Goal: Task Accomplishment & Management: Use online tool/utility

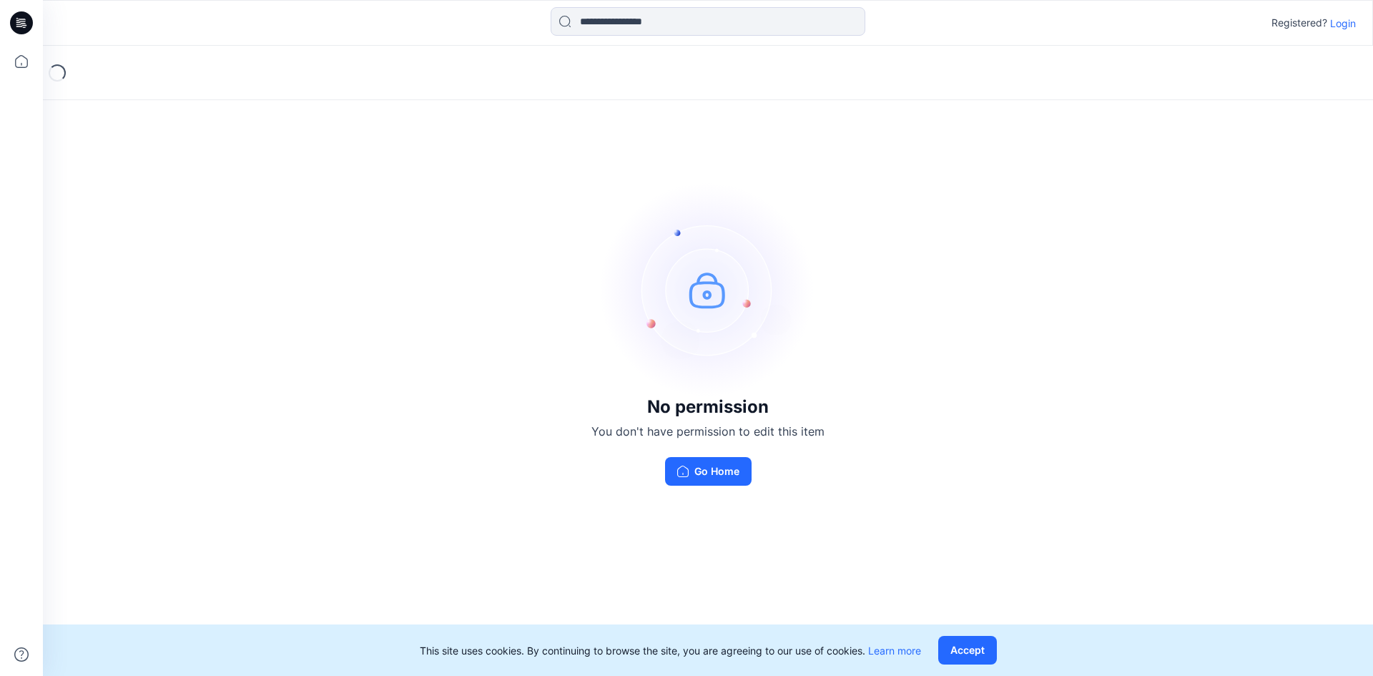
click at [730, 458] on button "Go Home" at bounding box center [708, 471] width 87 height 29
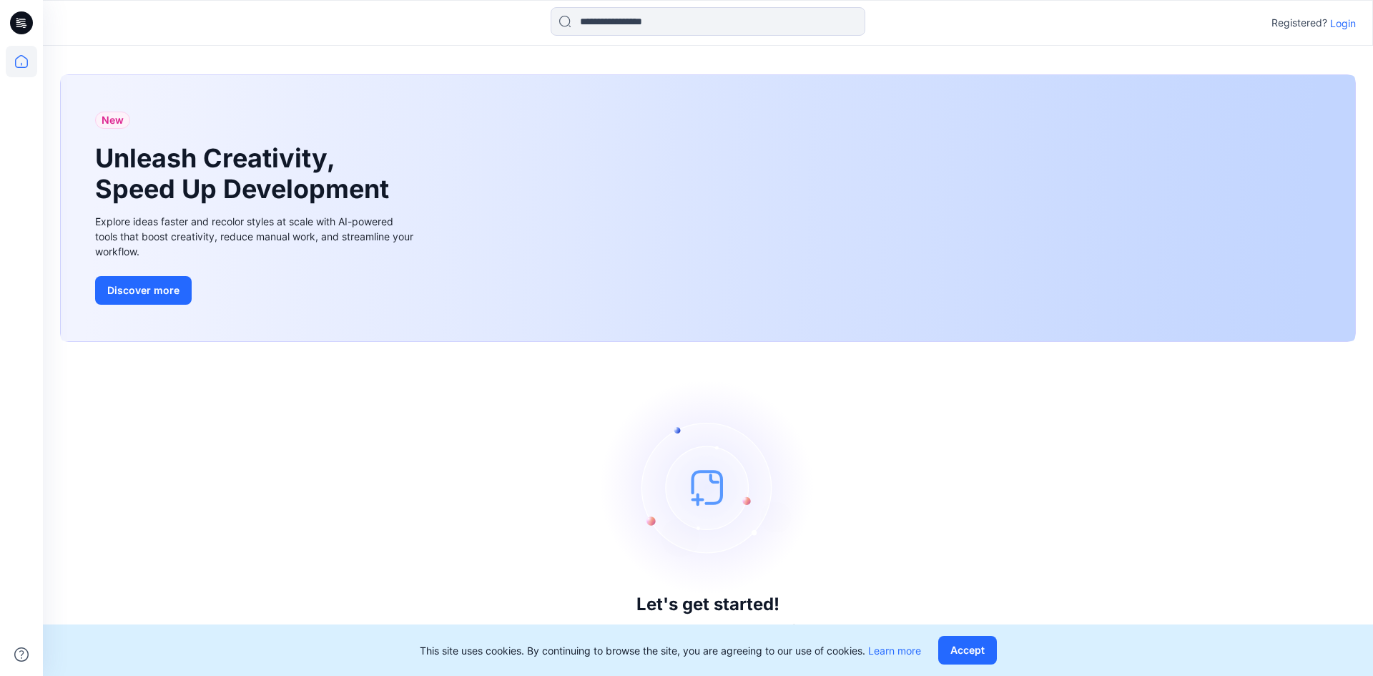
click at [1343, 23] on p "Login" at bounding box center [1344, 23] width 26 height 15
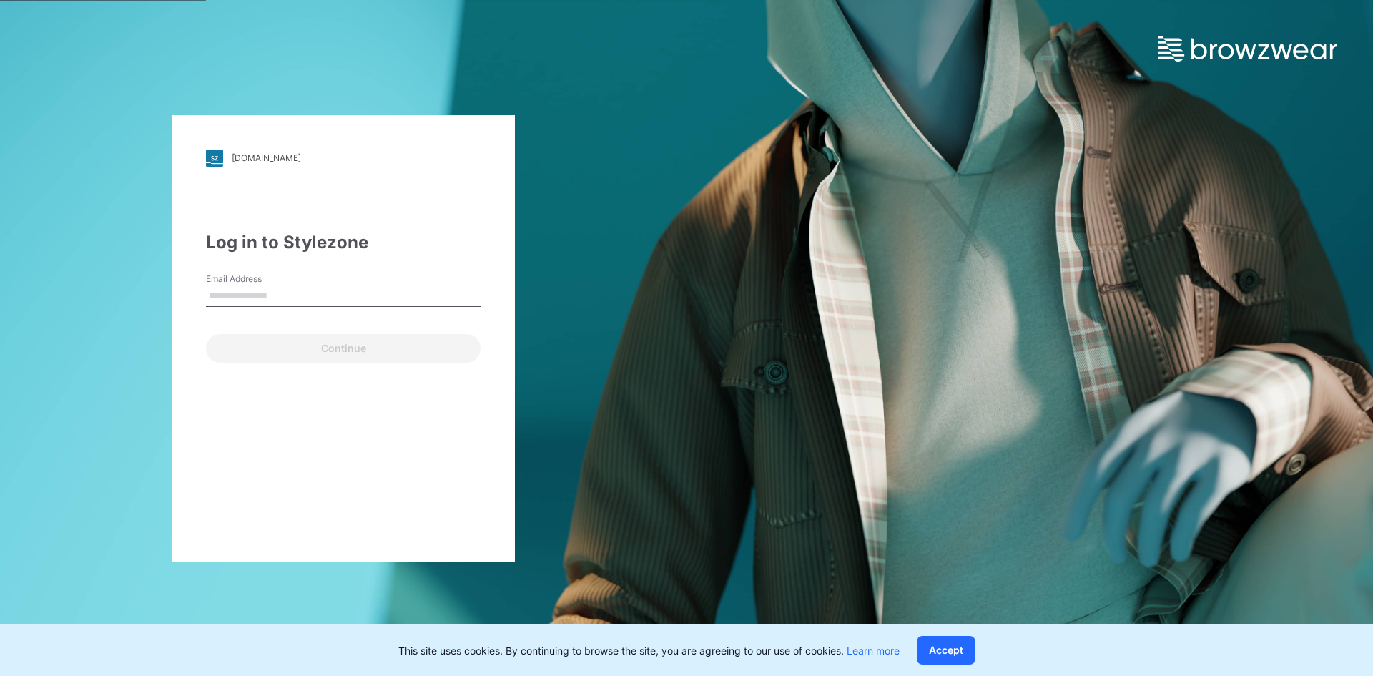
click at [433, 290] on input "Email Address" at bounding box center [343, 295] width 275 height 21
type input "**********"
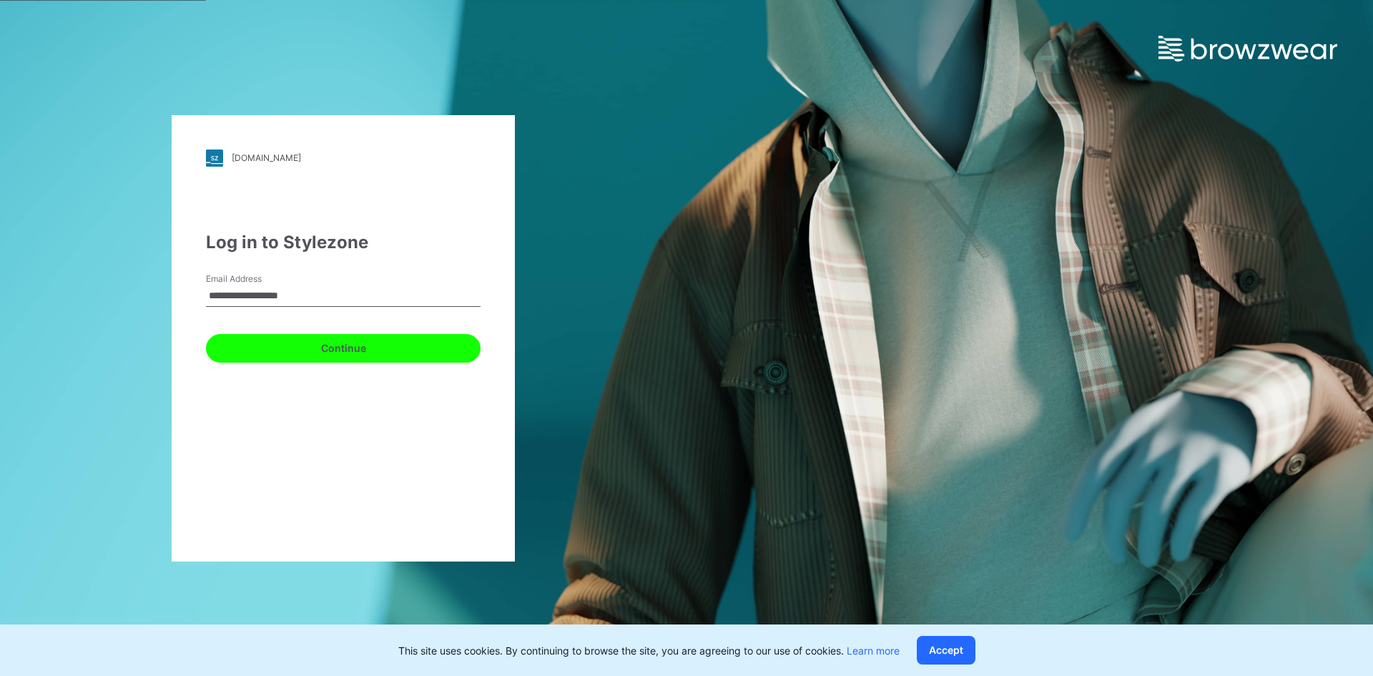
click at [306, 353] on button "Continue" at bounding box center [343, 348] width 275 height 29
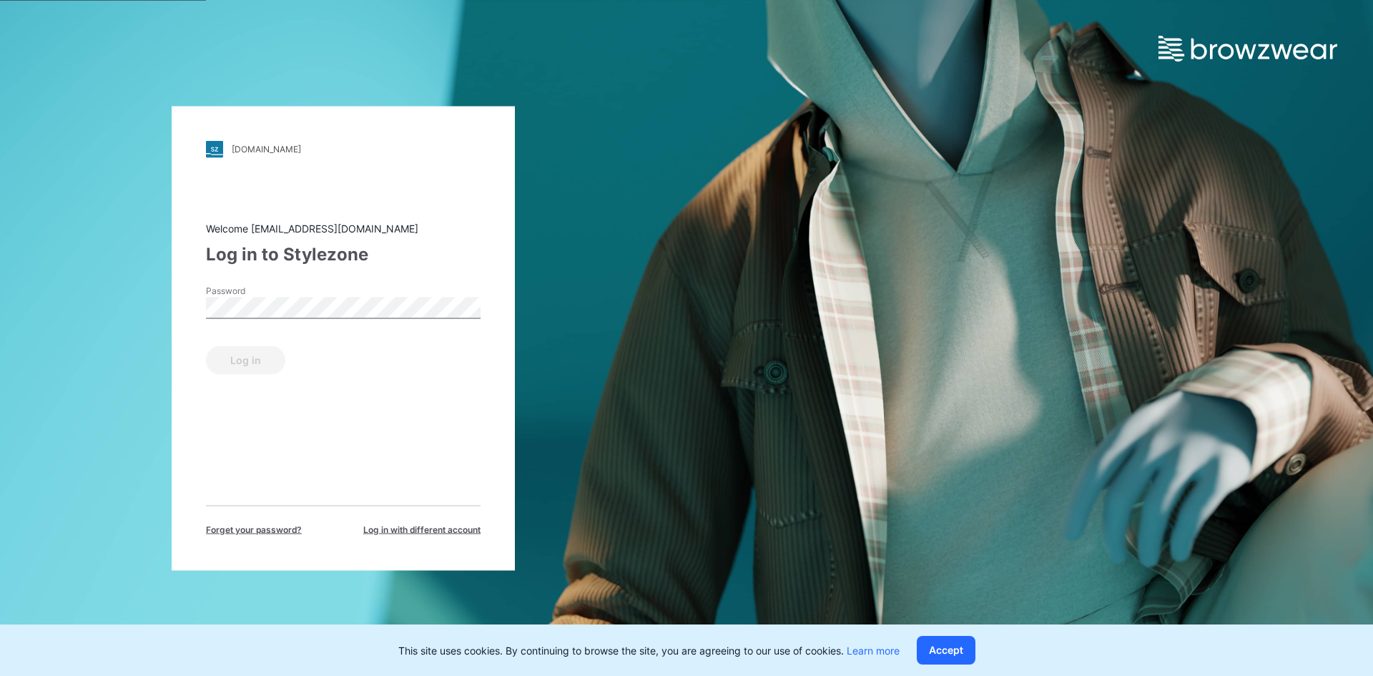
click at [314, 319] on div "Password" at bounding box center [343, 305] width 275 height 43
click at [249, 351] on button "Log in" at bounding box center [245, 360] width 79 height 29
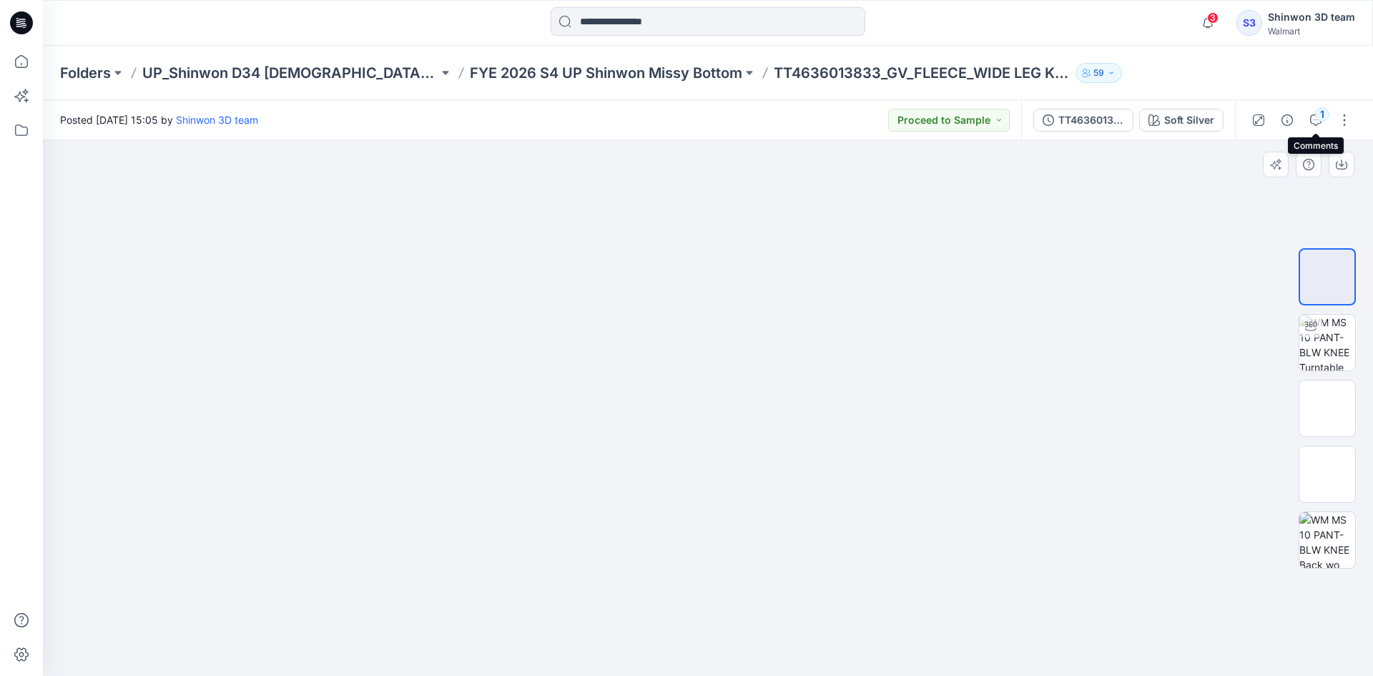
drag, startPoint x: 1320, startPoint y: 122, endPoint x: 1319, endPoint y: 147, distance: 25.0
click at [1319, 122] on icon "button" at bounding box center [1315, 119] width 11 height 11
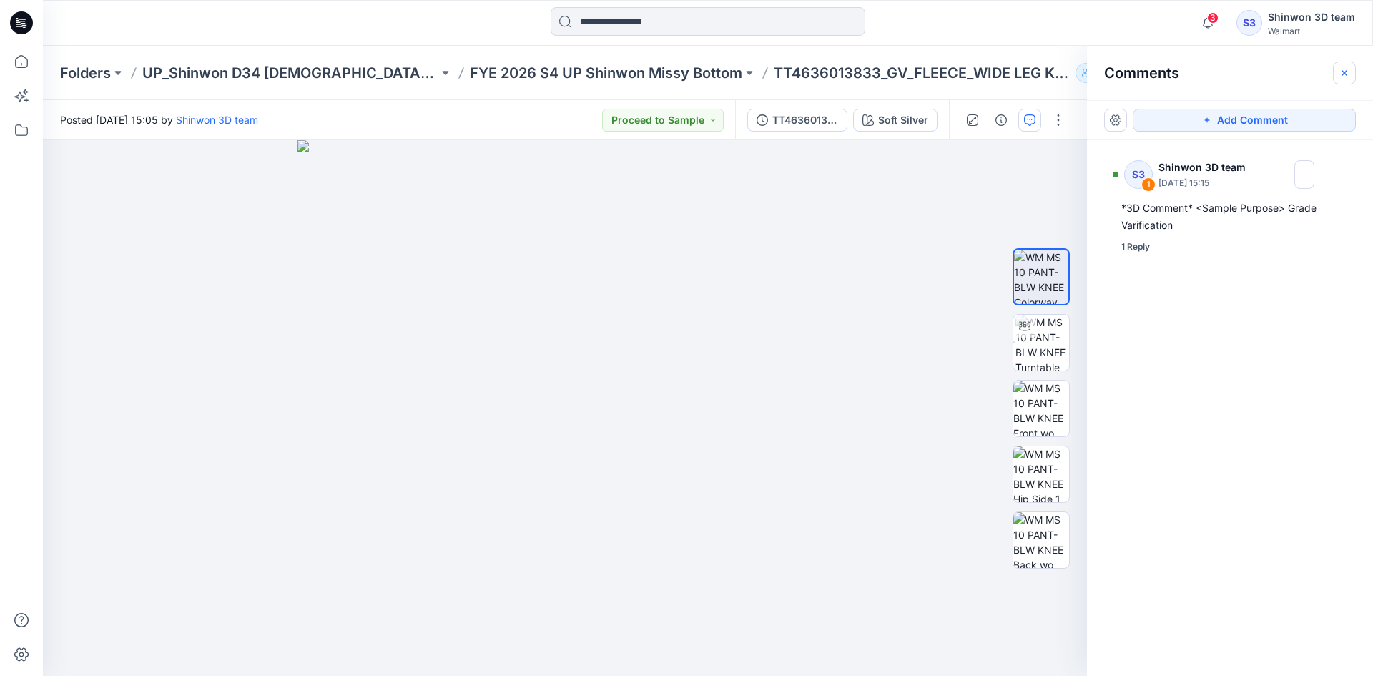
click at [1346, 74] on icon "button" at bounding box center [1344, 72] width 11 height 11
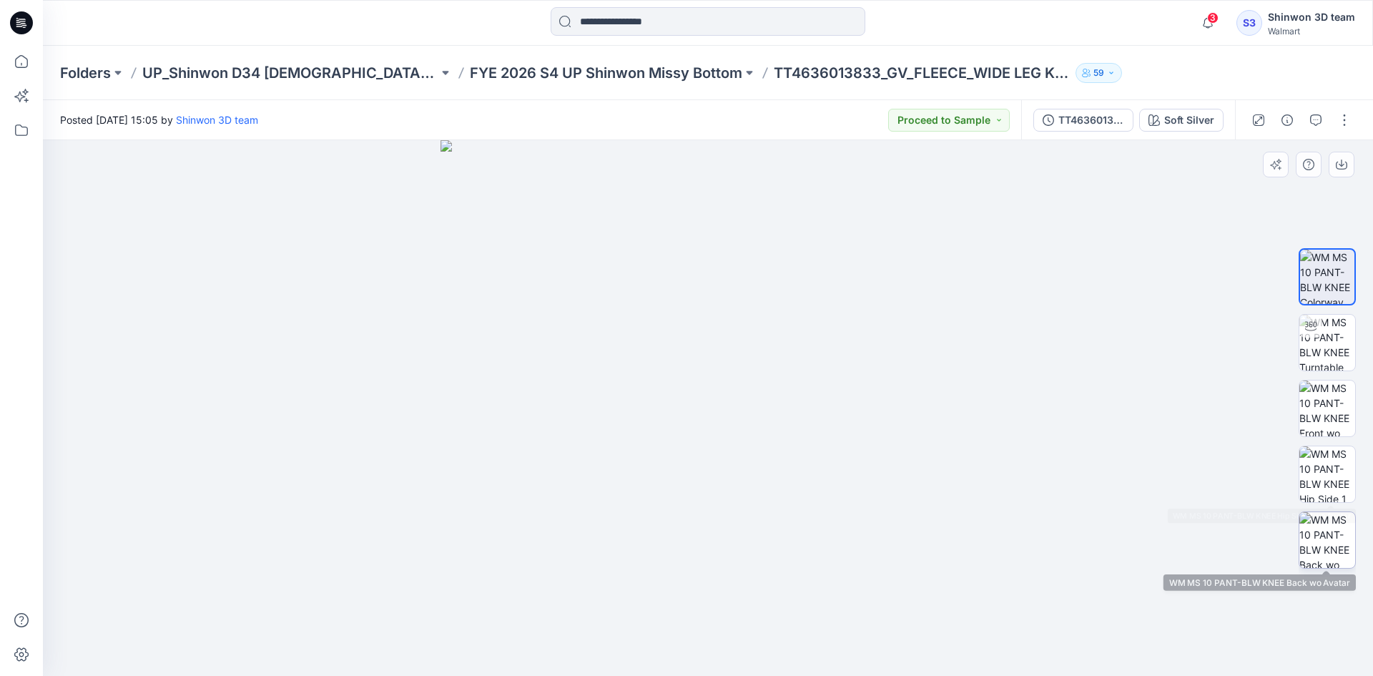
click at [1333, 512] on img at bounding box center [1328, 540] width 56 height 56
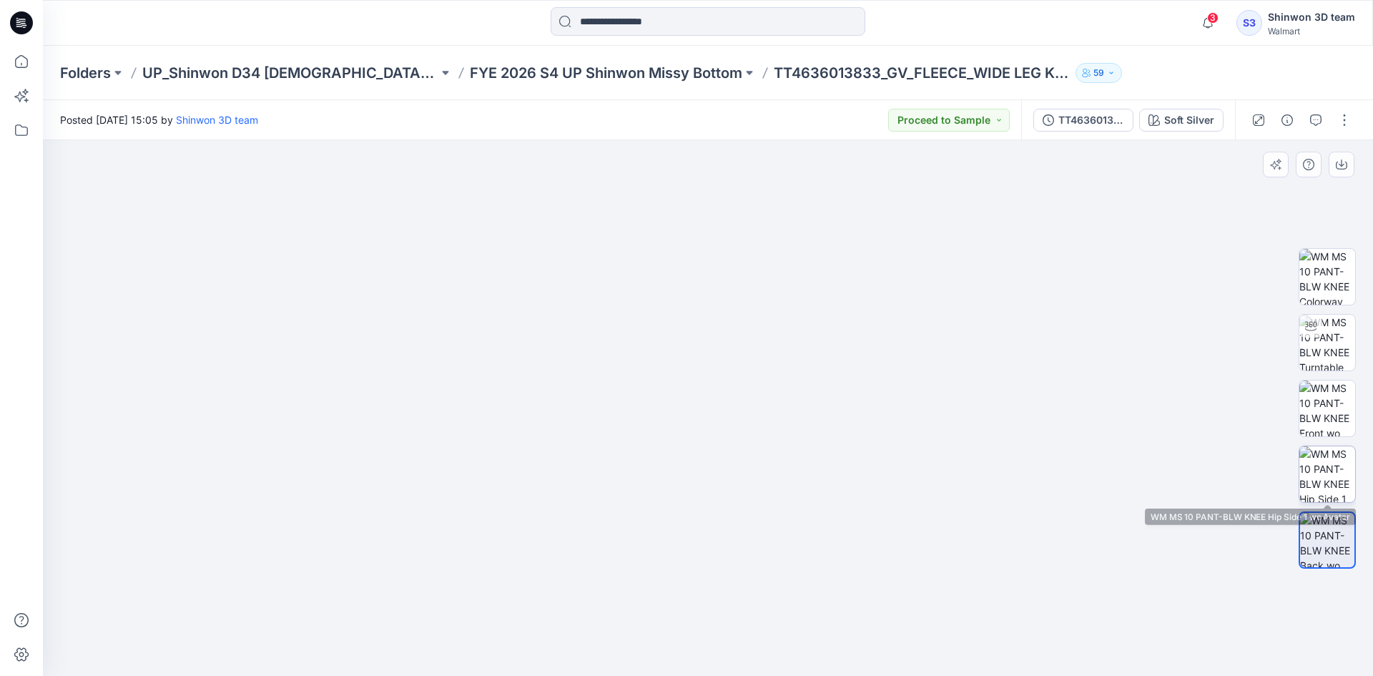
click at [1325, 467] on img at bounding box center [1328, 474] width 56 height 56
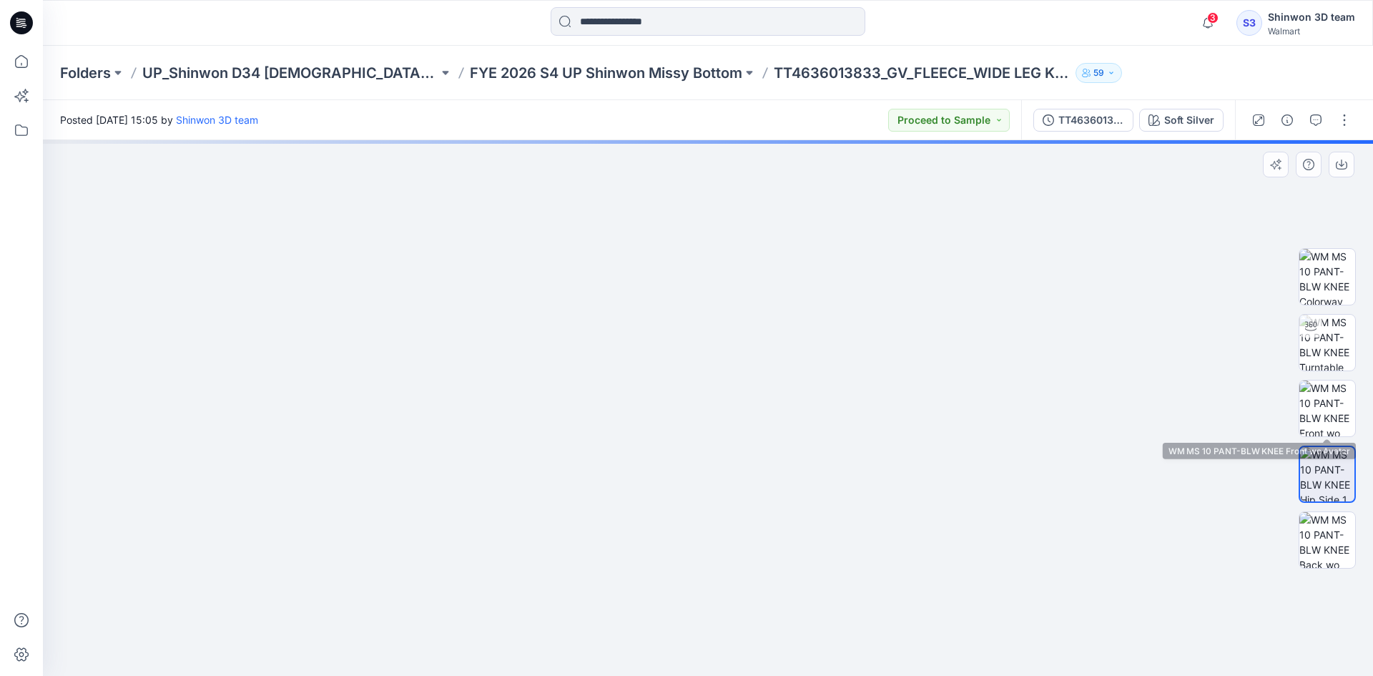
click at [1321, 378] on div at bounding box center [1327, 409] width 57 height 358
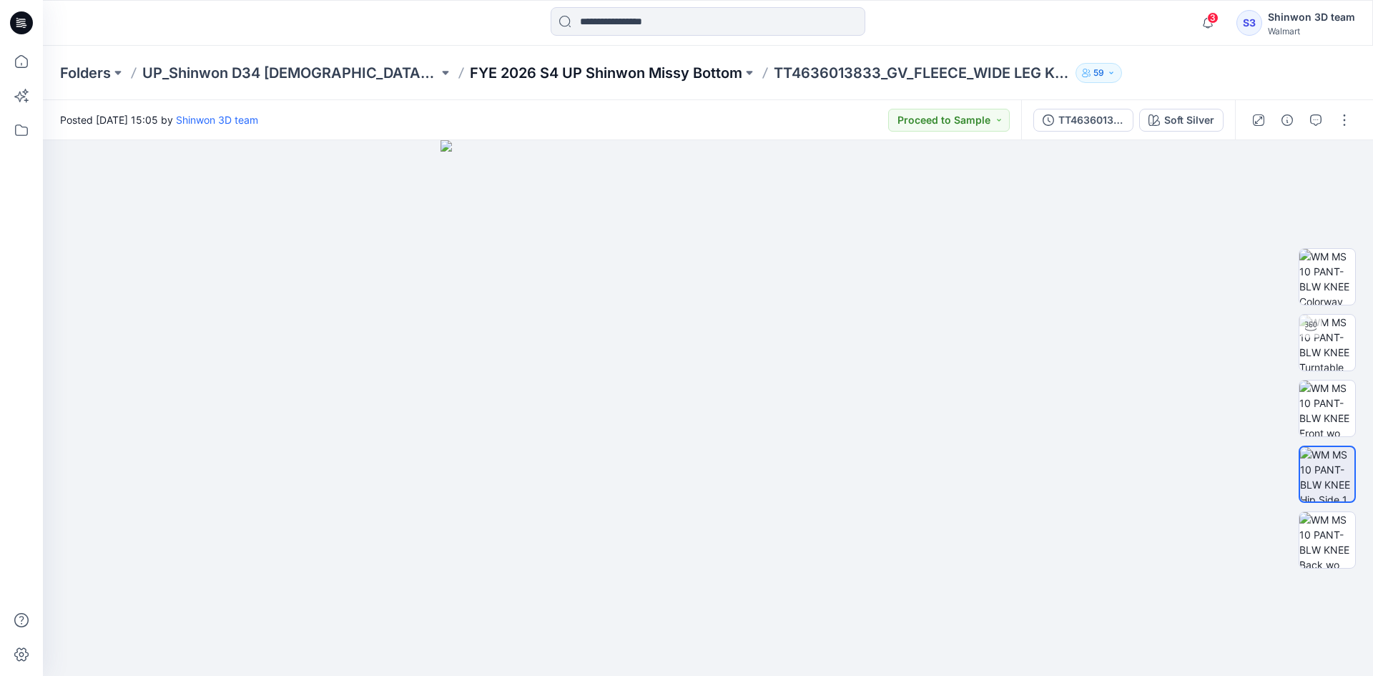
click at [601, 78] on p "FYE 2026 S4 UP Shinwon Missy Bottom" at bounding box center [606, 73] width 273 height 20
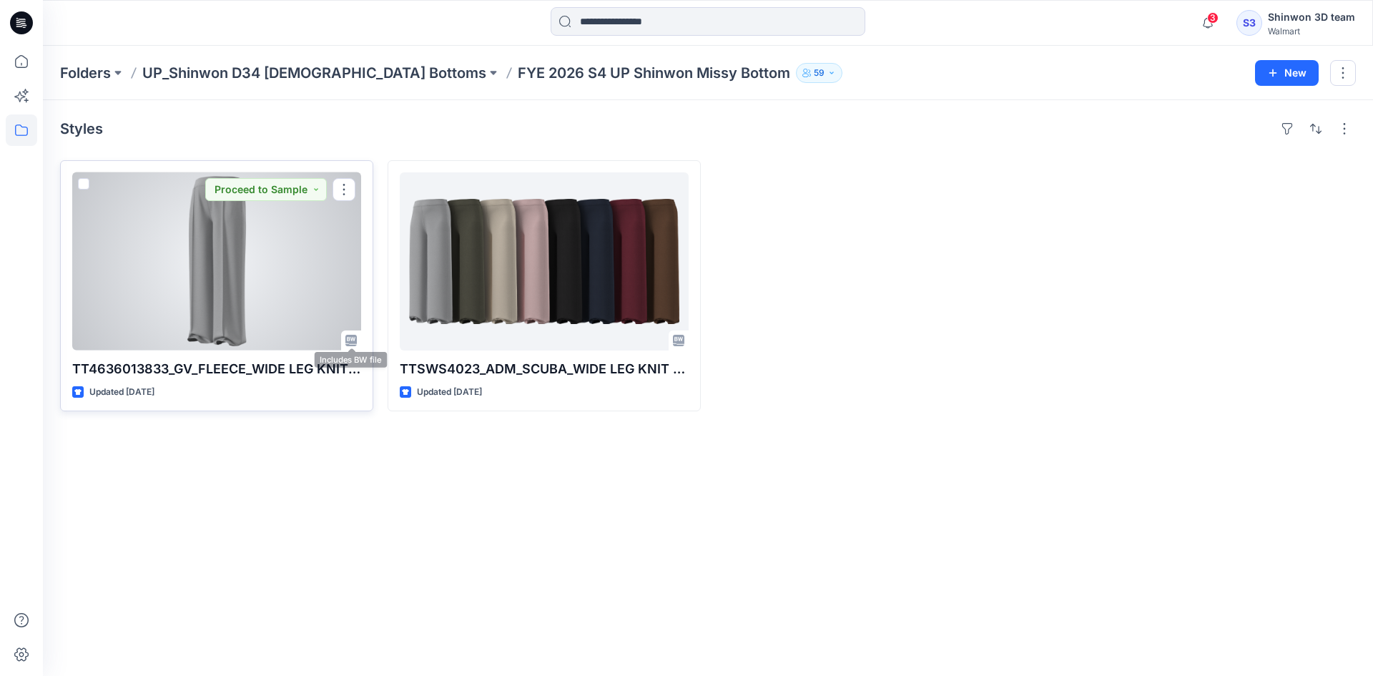
click at [237, 306] on div at bounding box center [216, 261] width 289 height 178
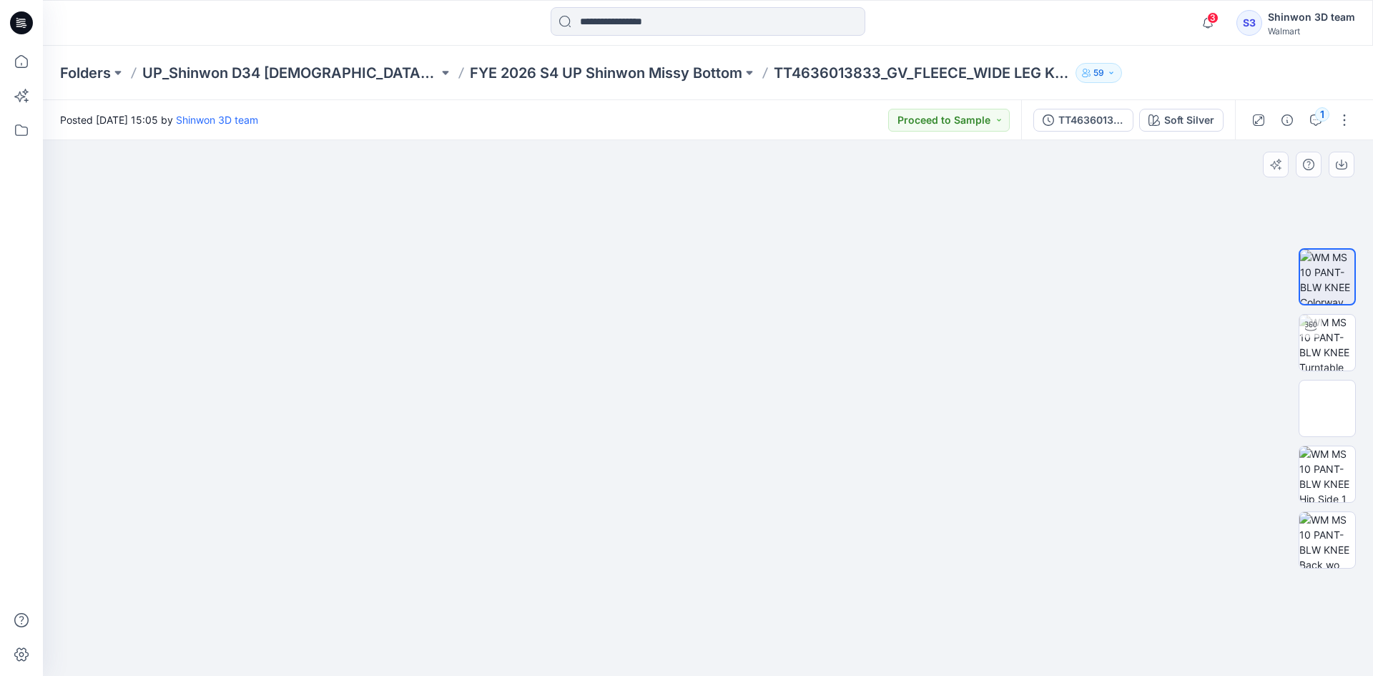
click at [745, 140] on img at bounding box center [709, 140] width 536 height 0
click at [1085, 123] on div "TT4636013833_GV_WIDE LEG KNIT PANTS" at bounding box center [1092, 120] width 66 height 16
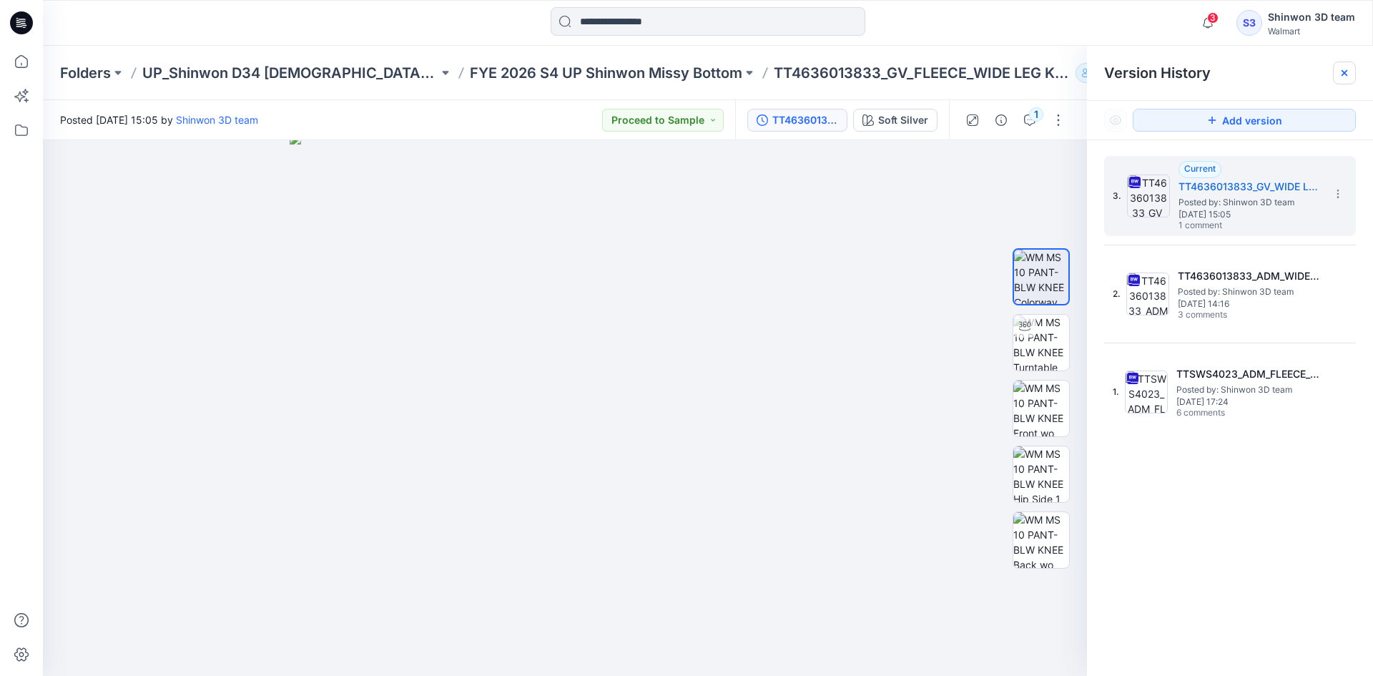
click at [1340, 76] on icon at bounding box center [1344, 72] width 11 height 11
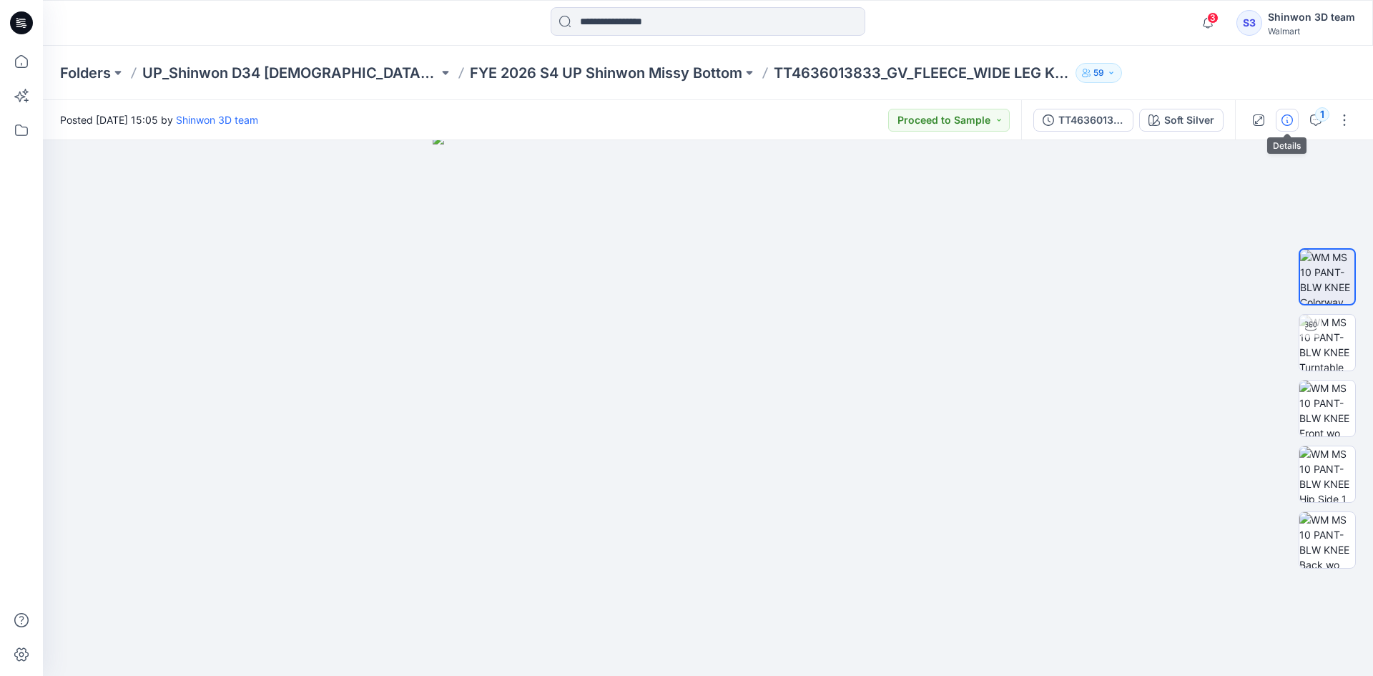
click at [1289, 125] on icon "button" at bounding box center [1287, 119] width 11 height 11
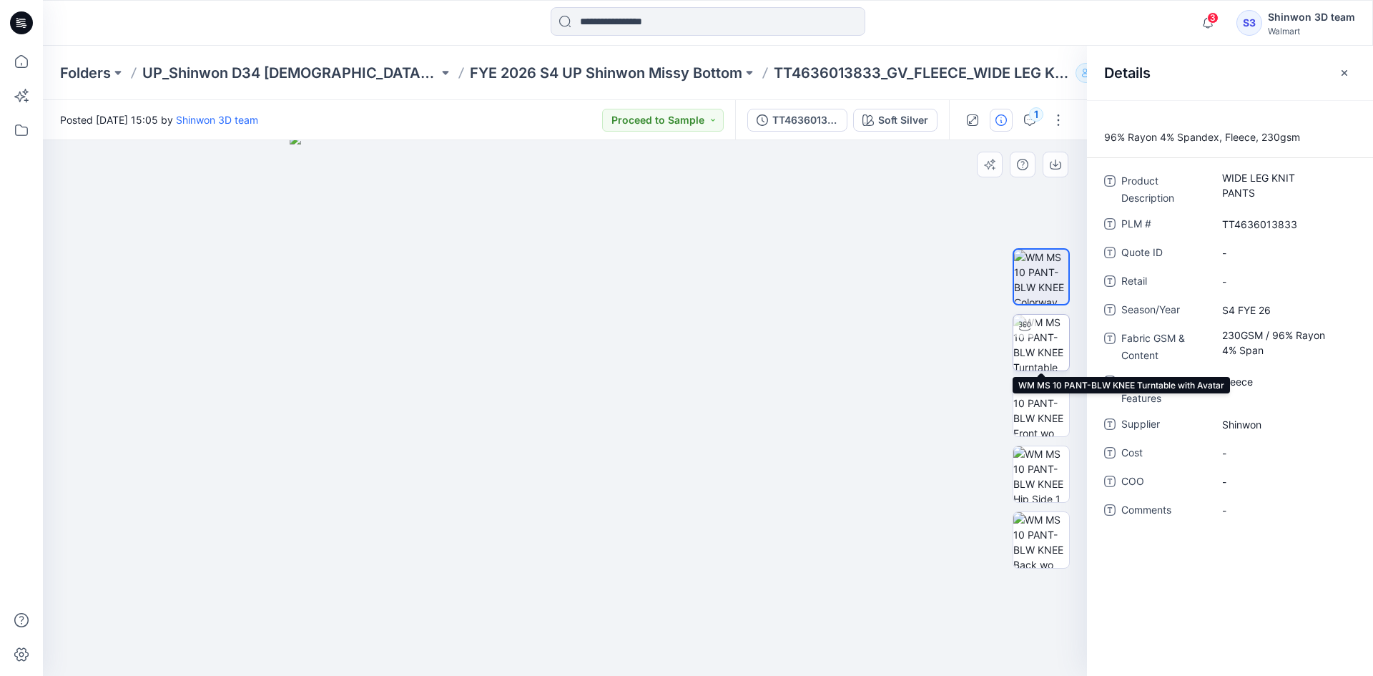
click at [1049, 343] on img at bounding box center [1042, 343] width 56 height 56
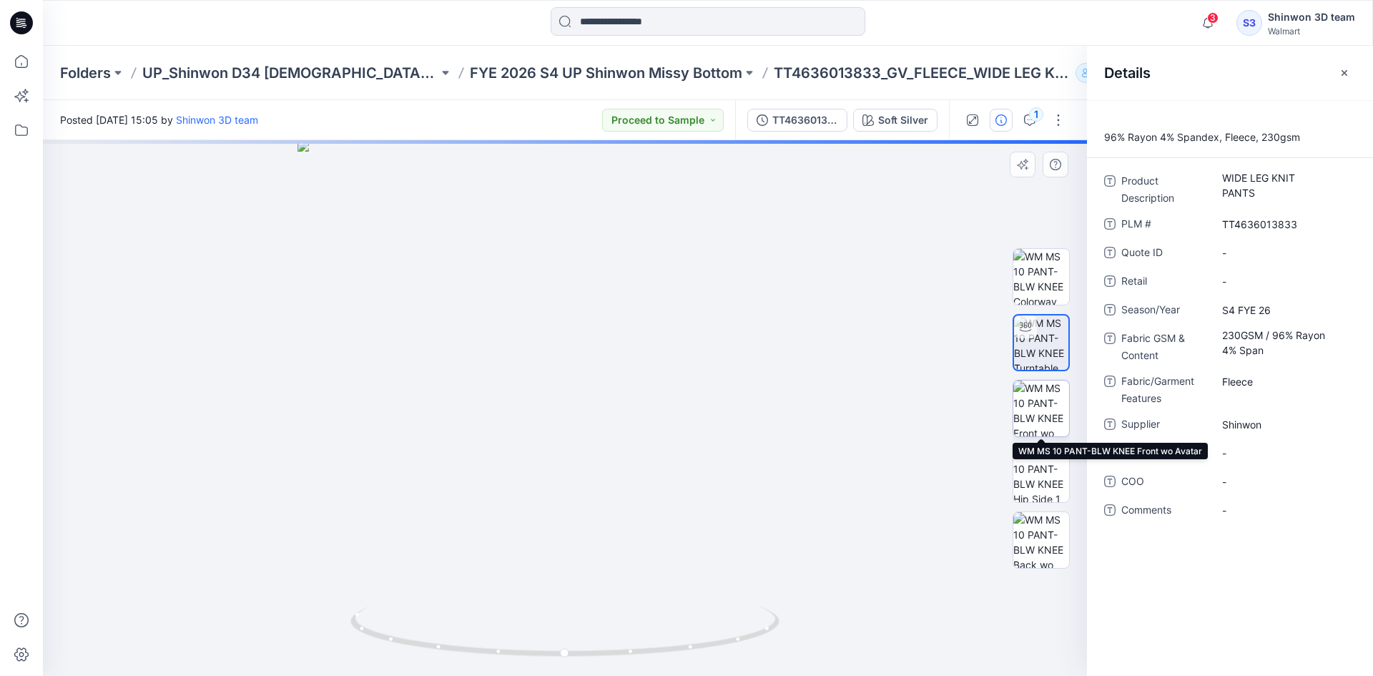
click at [1042, 398] on img at bounding box center [1042, 409] width 56 height 56
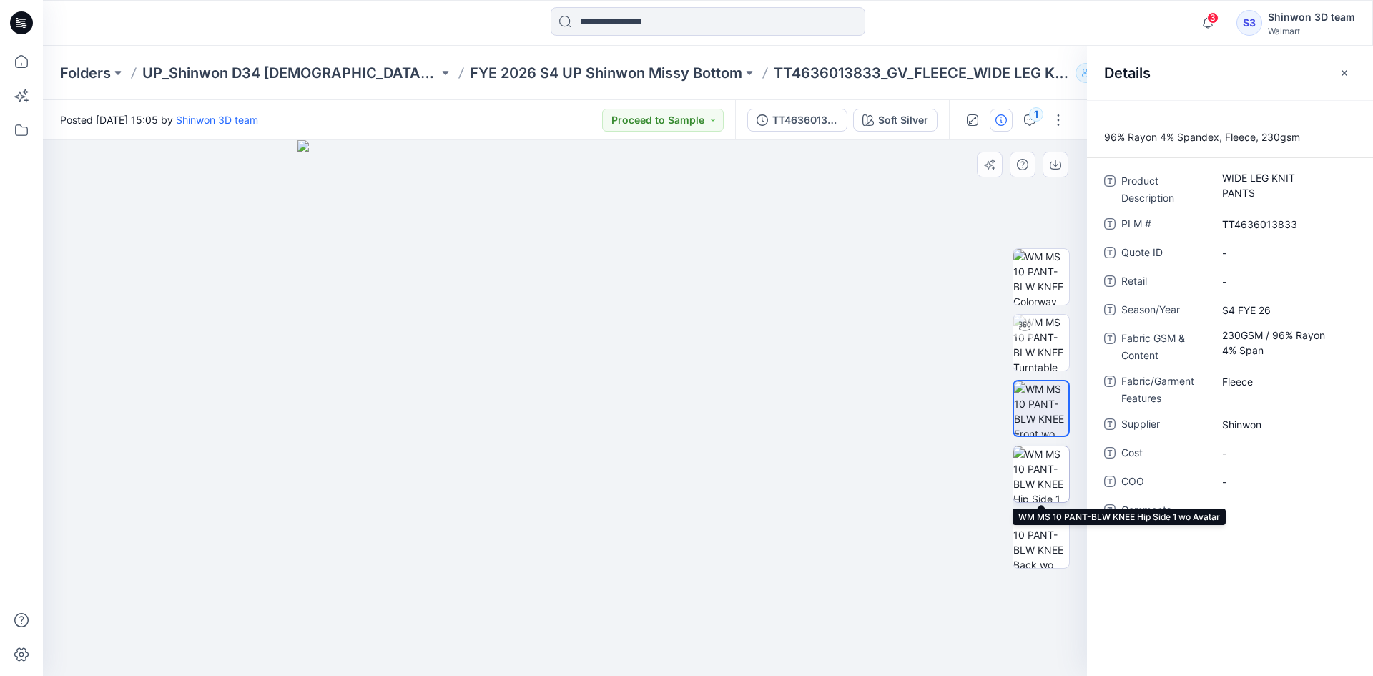
click at [1039, 447] on img at bounding box center [1042, 474] width 56 height 56
click at [1027, 499] on img at bounding box center [1041, 474] width 54 height 54
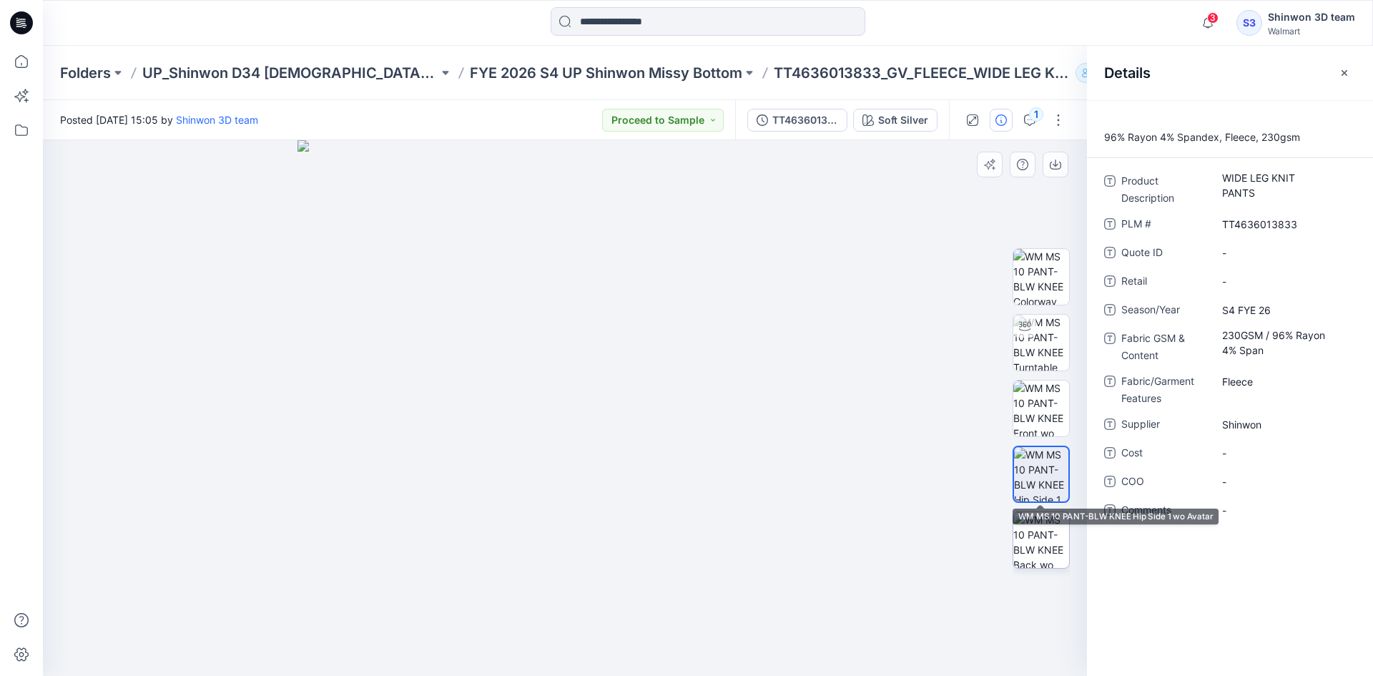
click at [1028, 536] on img at bounding box center [1042, 540] width 56 height 56
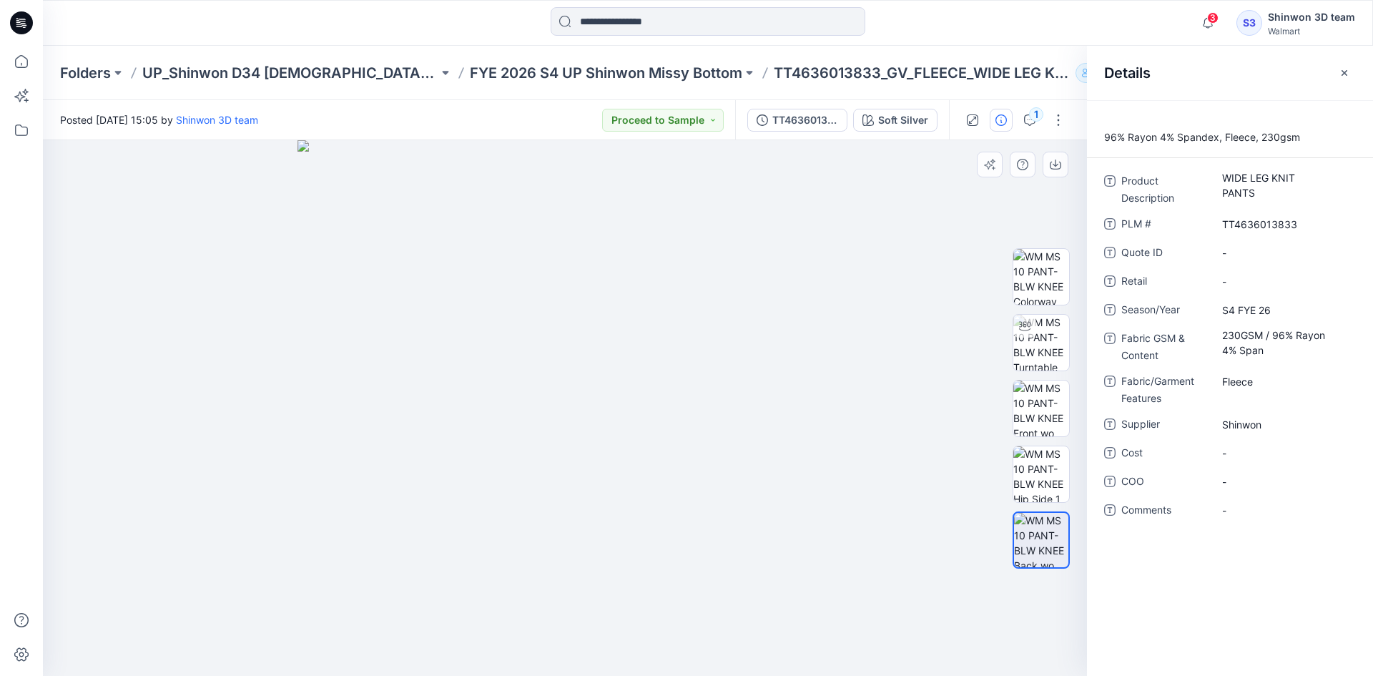
click at [856, 494] on div at bounding box center [565, 408] width 1044 height 536
